Goal: Information Seeking & Learning: Find specific fact

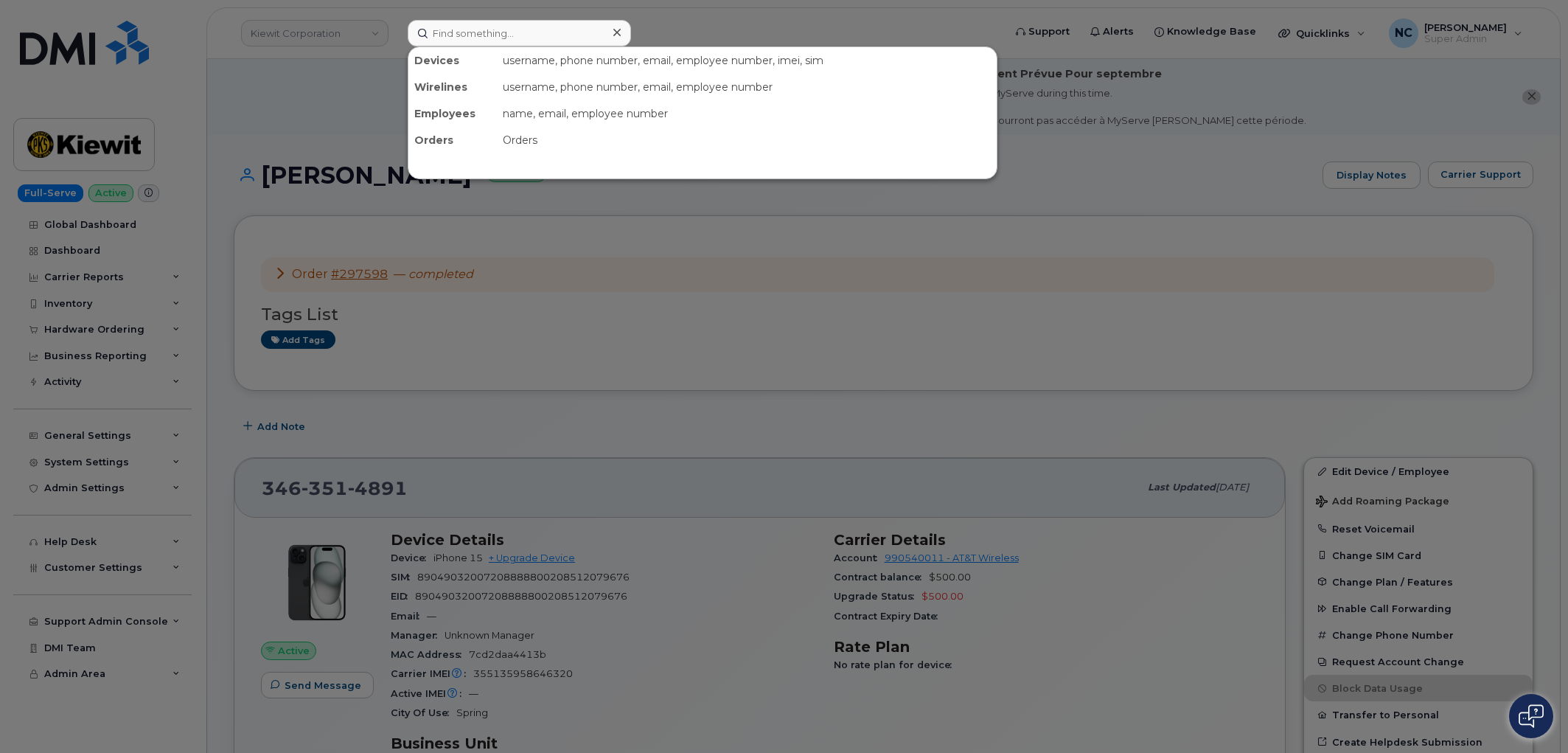
scroll to position [737, 0]
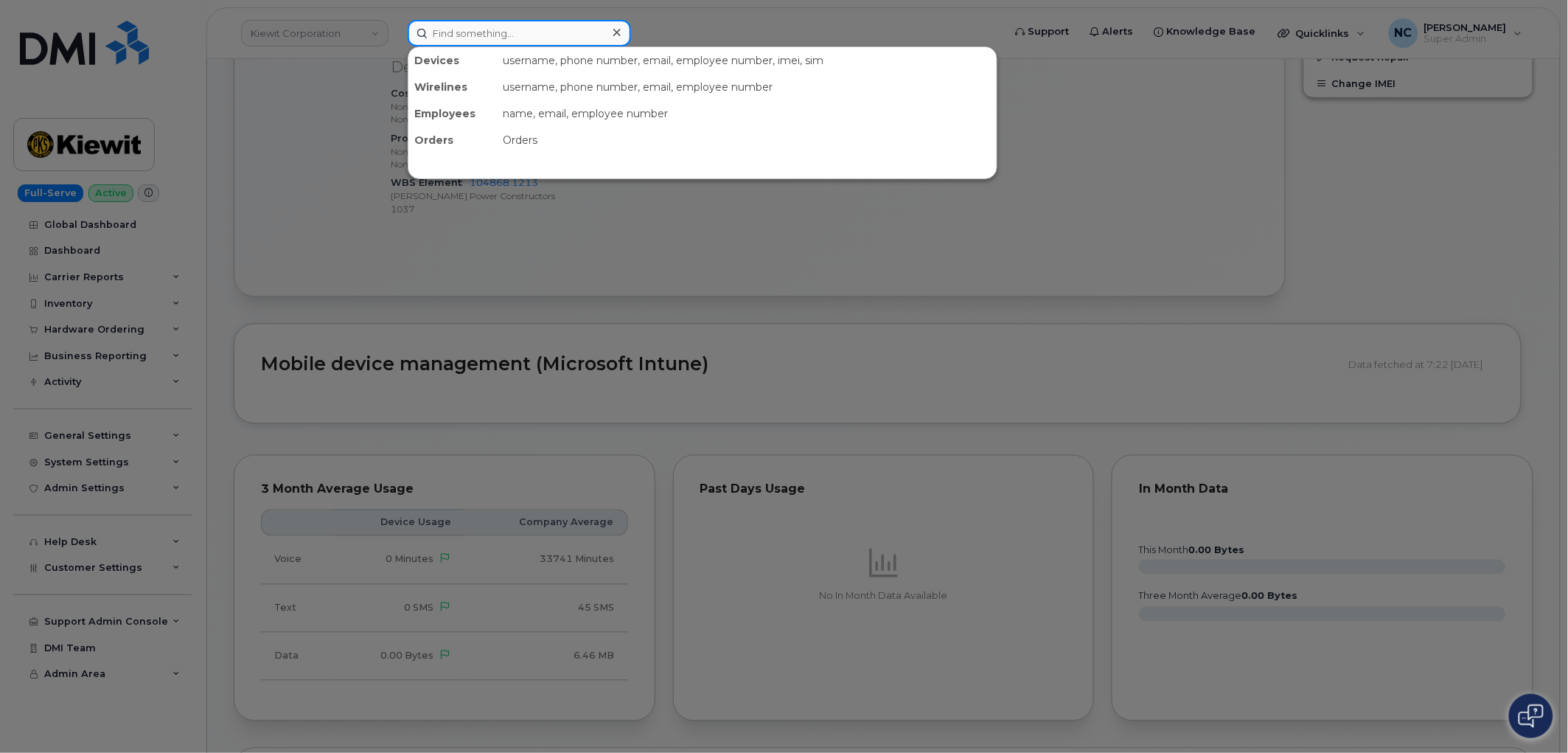
drag, startPoint x: 460, startPoint y: 23, endPoint x: 296, endPoint y: 34, distance: 164.4
click at [396, 26] on div "Devices username, phone number, email, employee number, imei, sim Wirelines use…" at bounding box center [700, 33] width 610 height 27
paste input "5207271246"
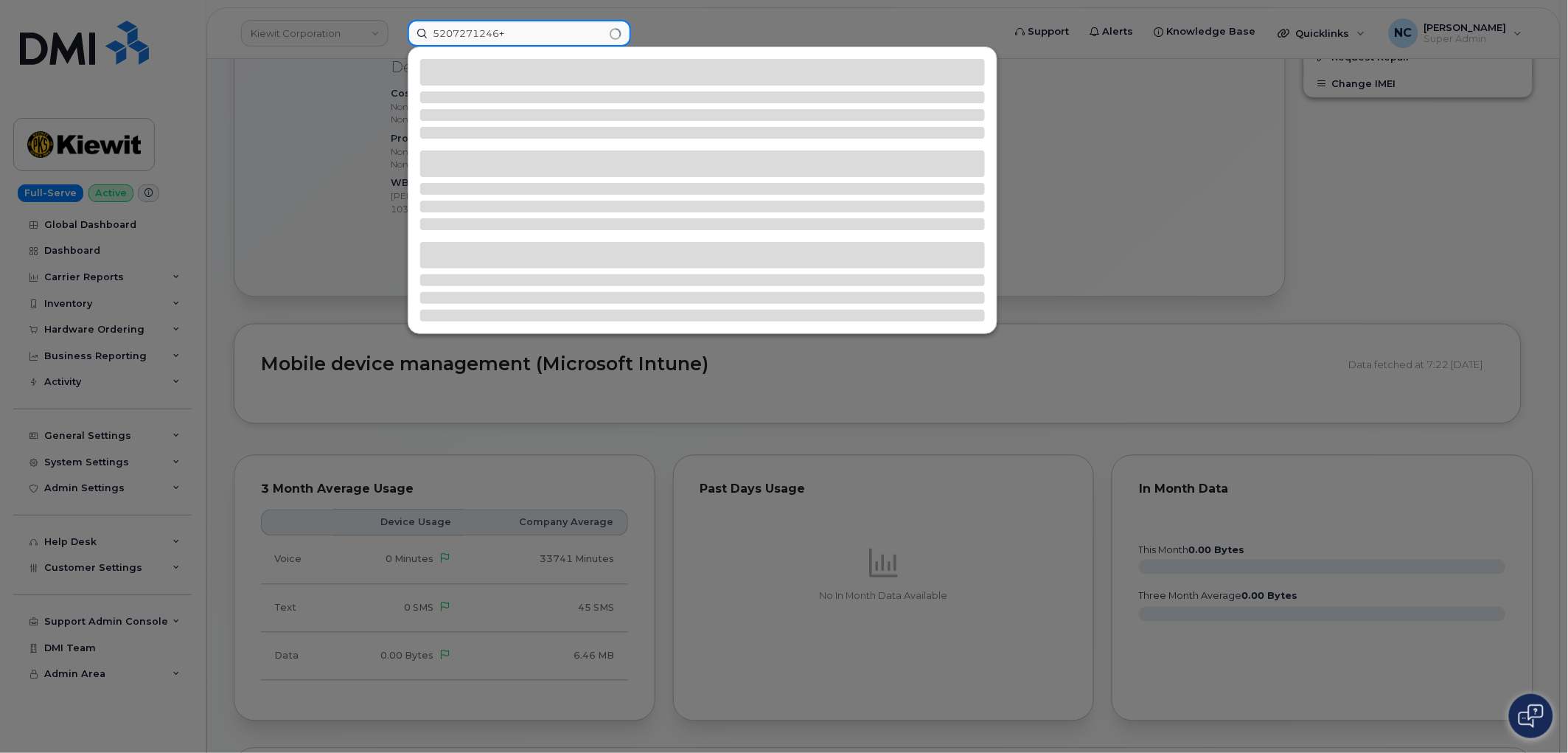
type input "5207271246+"
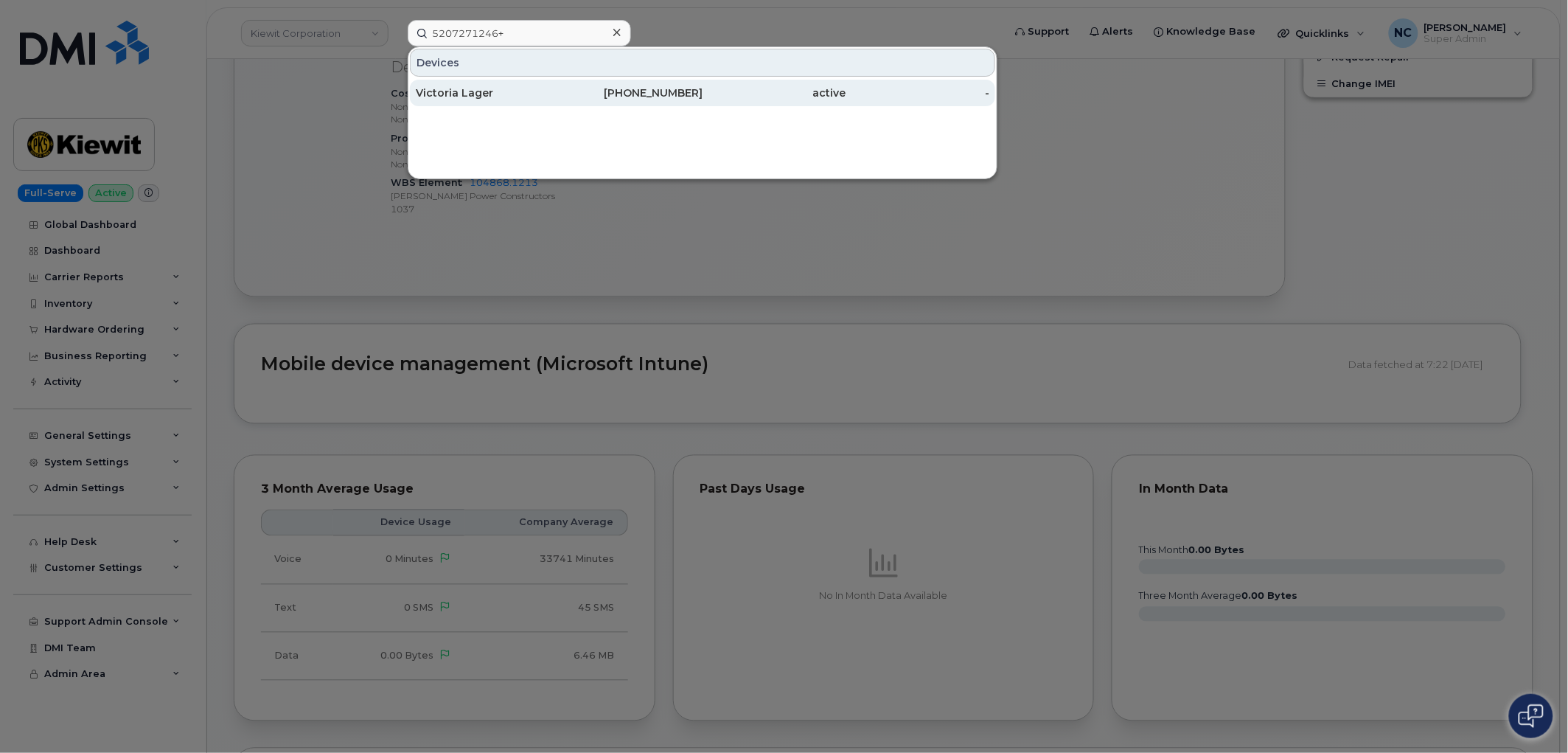
click at [553, 91] on div "Victoria Lager" at bounding box center [488, 93] width 144 height 15
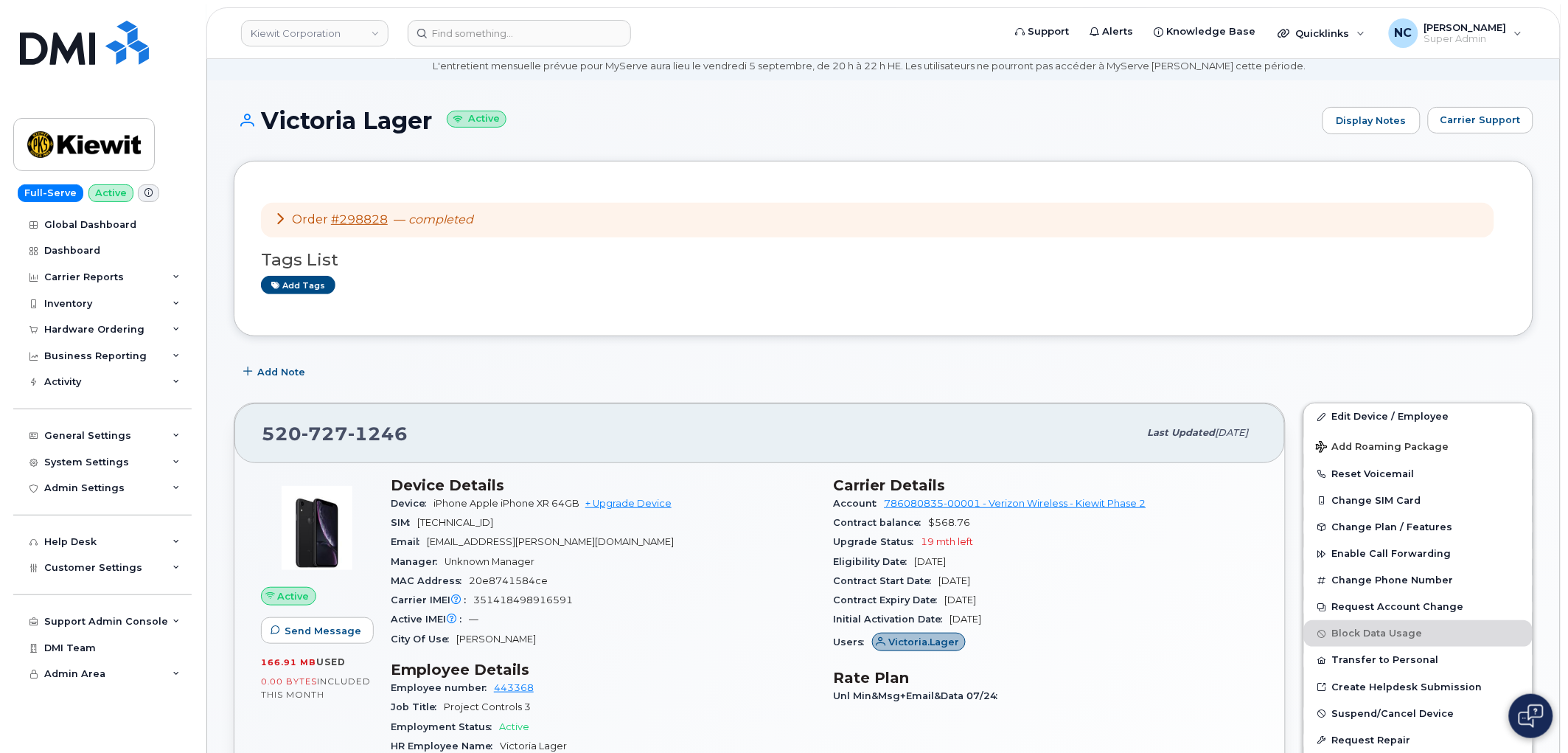
scroll to position [82, 0]
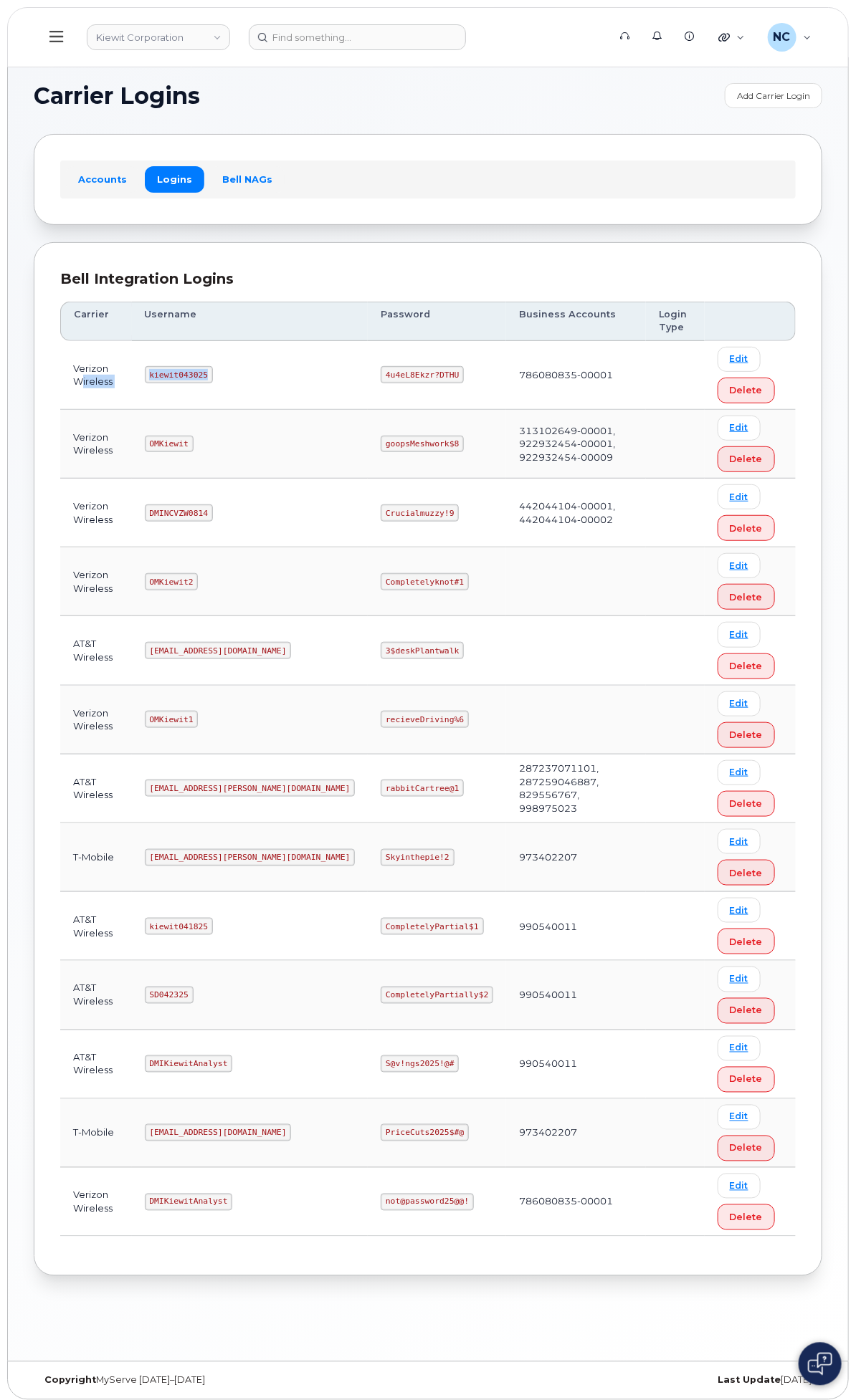
drag, startPoint x: 385, startPoint y: 375, endPoint x: 273, endPoint y: 380, distance: 112.1
click at [273, 380] on tr "Verizon Wireless kiewit043025 4u4eL8Ekzr?DTHU 786080835-00001 Edit Delete" at bounding box center [427, 375] width 735 height 69
copy tr "ireless kiewit043025"
click at [213, 373] on code "kiewit043025" at bounding box center [179, 375] width 68 height 17
click at [368, 373] on td "kiewit043025" at bounding box center [250, 375] width 237 height 69
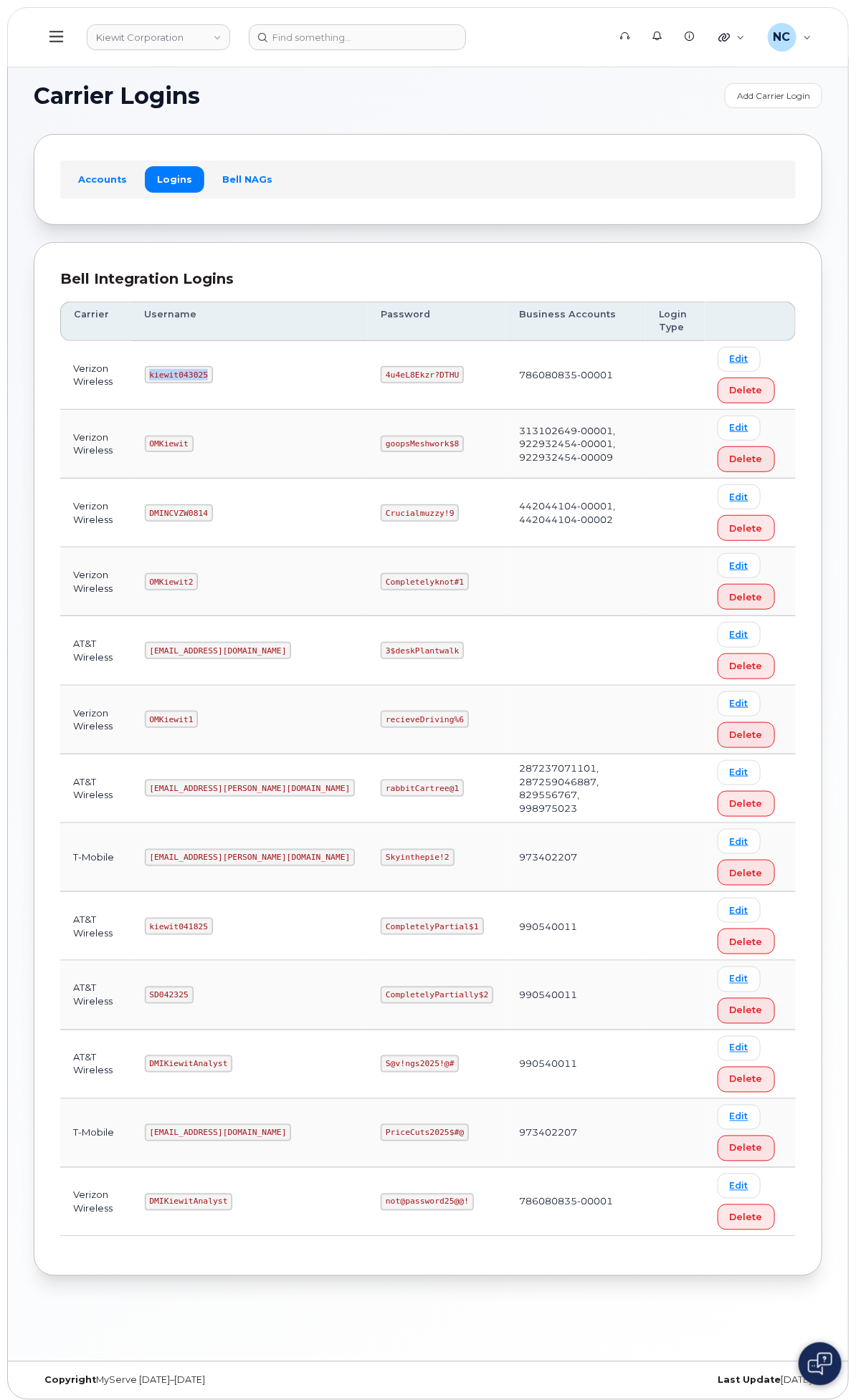
drag, startPoint x: 392, startPoint y: 373, endPoint x: 334, endPoint y: 376, distance: 58.1
click at [213, 376] on code "kiewit043025" at bounding box center [179, 375] width 68 height 17
copy code "kiewit043025"
click at [463, 370] on code "4u4eL8Ekzr?DTHU" at bounding box center [422, 375] width 83 height 17
drag, startPoint x: 578, startPoint y: 371, endPoint x: 502, endPoint y: 380, distance: 76.5
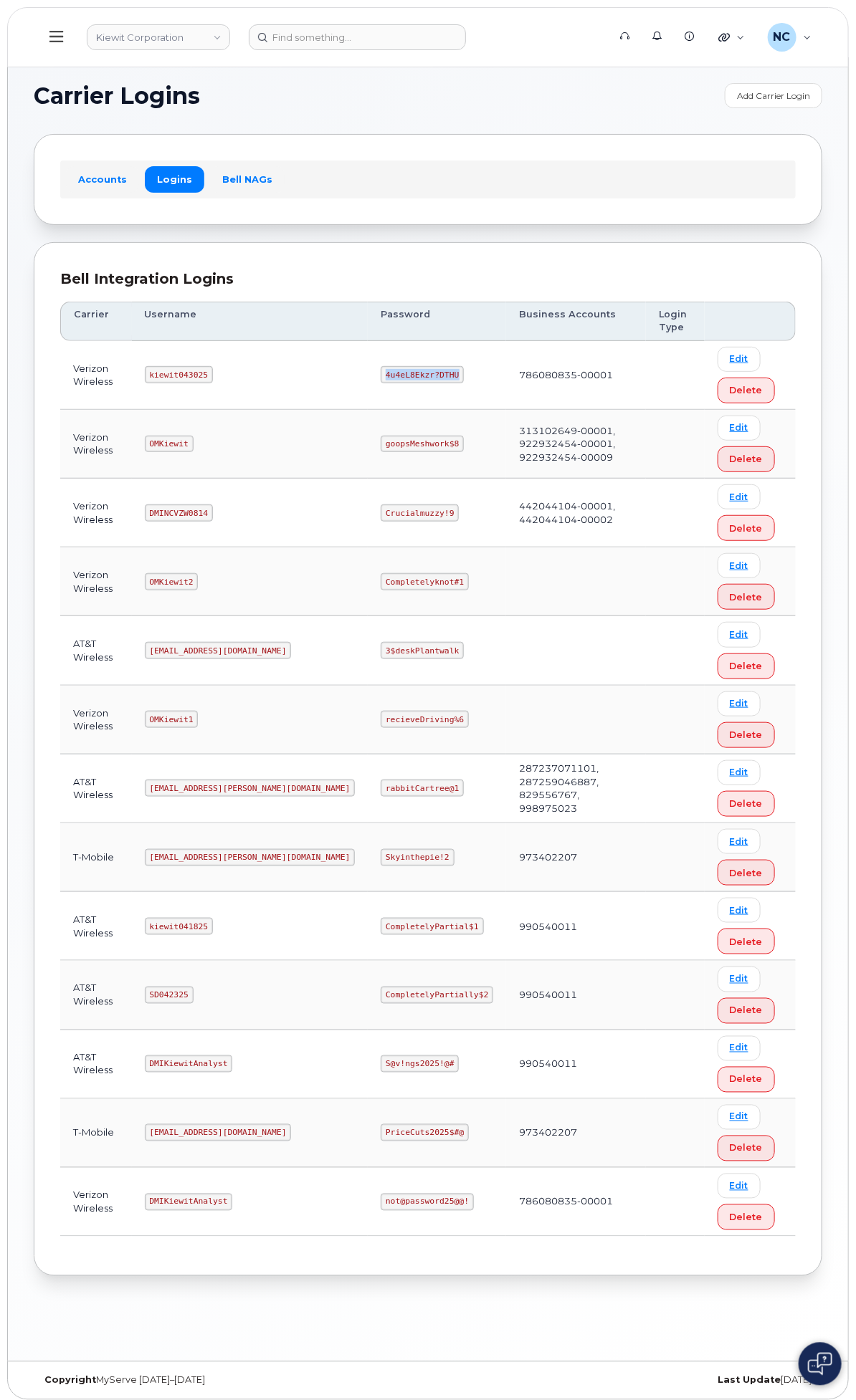
click at [502, 380] on td "4u4eL8Ekzr?DTHU" at bounding box center [437, 375] width 139 height 69
copy code "4u4eL8Ekzr?DTHU"
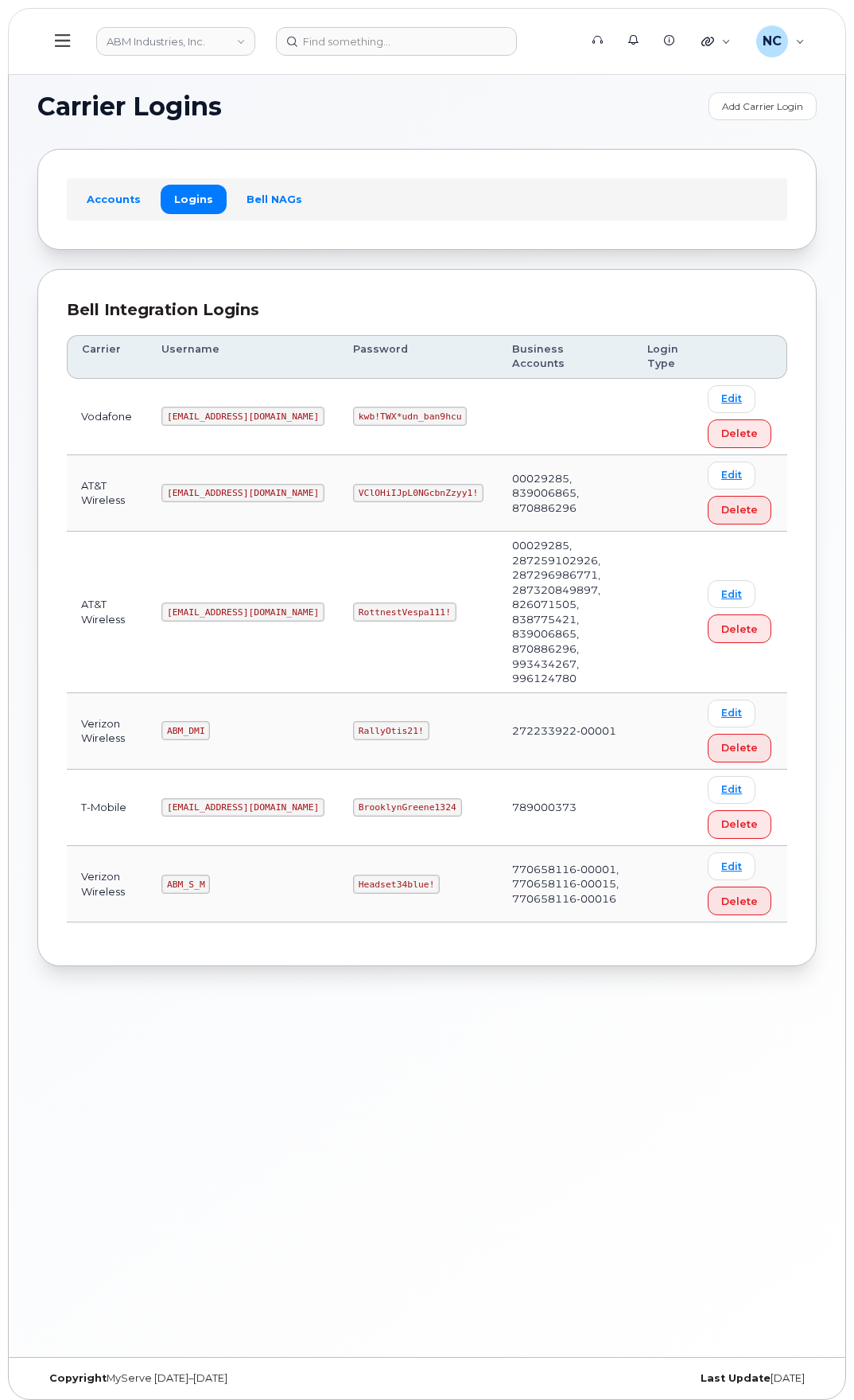
click at [383, 571] on td "RottnestVespa111!" at bounding box center [418, 612] width 159 height 162
drag, startPoint x: 396, startPoint y: 576, endPoint x: 297, endPoint y: 574, distance: 99.0
click at [339, 577] on td "RottnestVespa111!" at bounding box center [418, 612] width 159 height 162
copy code "RottnestVespa111!"
